Goal: Task Accomplishment & Management: Manage account settings

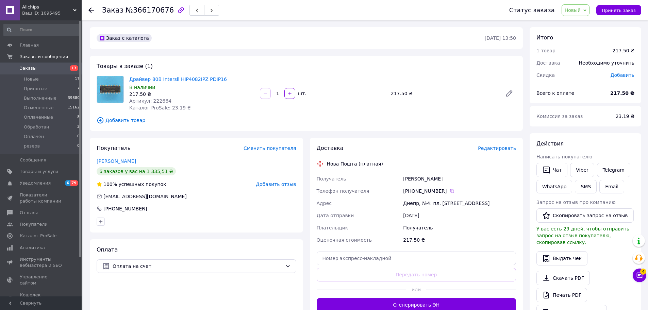
click at [165, 98] on span "Артикул: 222664" at bounding box center [150, 100] width 42 height 5
click at [165, 97] on div "Драйвер 80В Intersil HIP4082IPZ PDIP16 В наличии 217.50 ₴ Артикул: 222664 Катал…" at bounding box center [191, 93] width 131 height 38
copy div "217.50 ₴ Артикул: 222664"
click at [158, 98] on span "Артикул: 222664" at bounding box center [150, 100] width 42 height 5
click at [158, 99] on span "Артикул: 222664" at bounding box center [150, 100] width 42 height 5
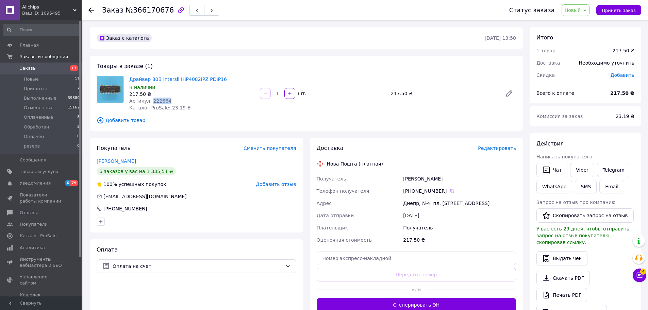
click at [158, 99] on span "Артикул: 222664" at bounding box center [150, 100] width 42 height 5
copy span "222664"
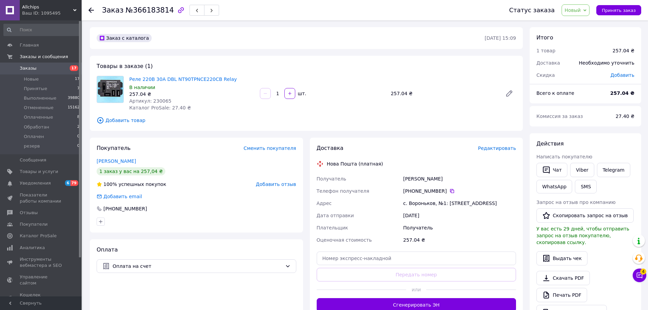
click at [154, 102] on span "Артикул: 230065" at bounding box center [150, 100] width 42 height 5
copy span "230065"
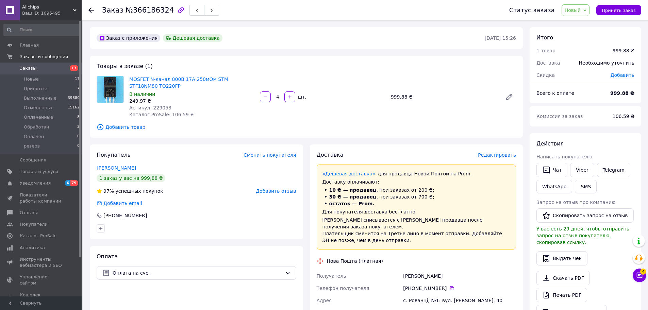
click at [154, 107] on span "Артикул: 229053" at bounding box center [150, 107] width 42 height 5
copy span "229053"
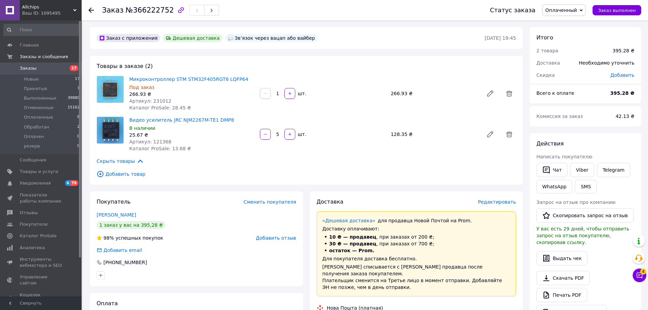
click at [158, 143] on span "Артикул: 121368" at bounding box center [150, 141] width 42 height 5
copy span "121368"
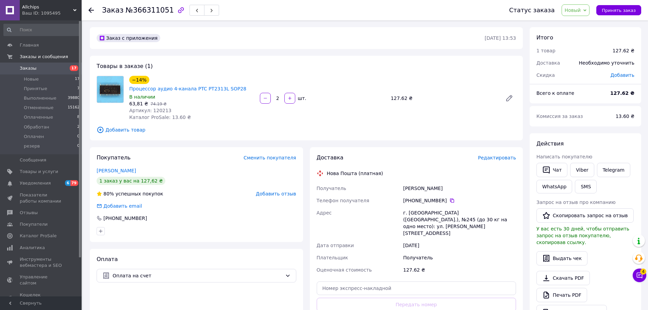
click at [160, 108] on span "Артикул: 120213" at bounding box center [150, 110] width 42 height 5
copy span "120213"
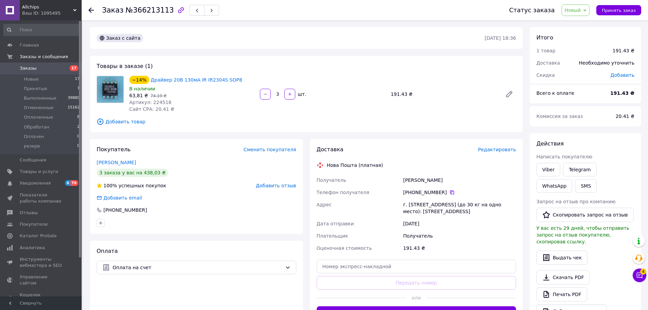
click at [157, 103] on span "Артикул: 224518" at bounding box center [150, 102] width 42 height 5
copy span "224518"
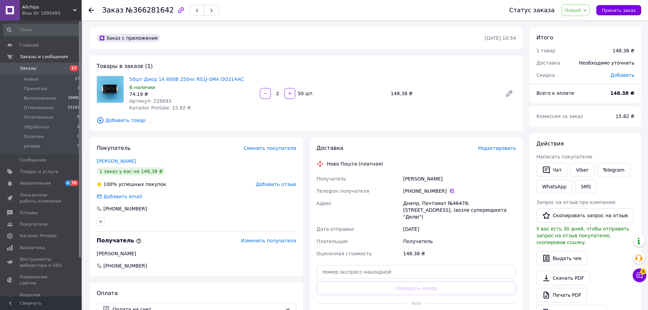
click at [159, 102] on span "Артикул: 226693" at bounding box center [150, 100] width 42 height 5
copy span "226693"
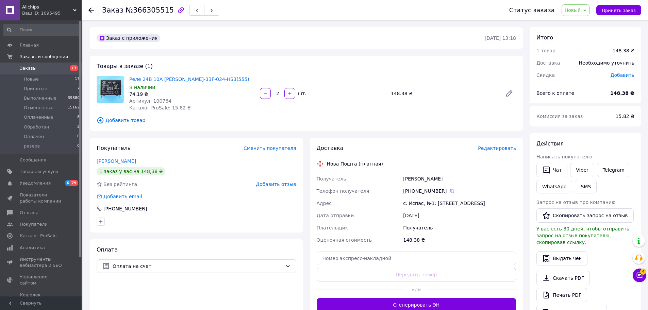
click at [159, 100] on span "Артикул: 100764" at bounding box center [150, 100] width 42 height 5
copy span "100764"
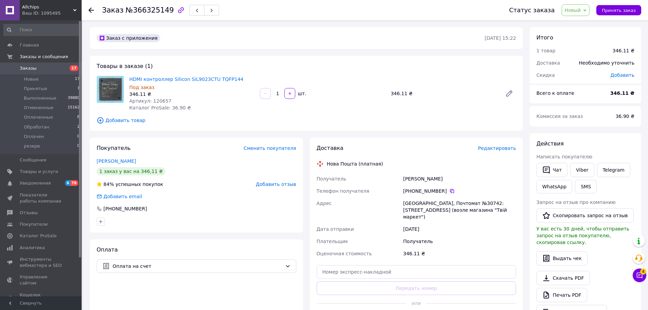
click at [158, 100] on span "Артикул: 120657" at bounding box center [150, 100] width 42 height 5
copy span "120657"
